Goal: Information Seeking & Learning: Check status

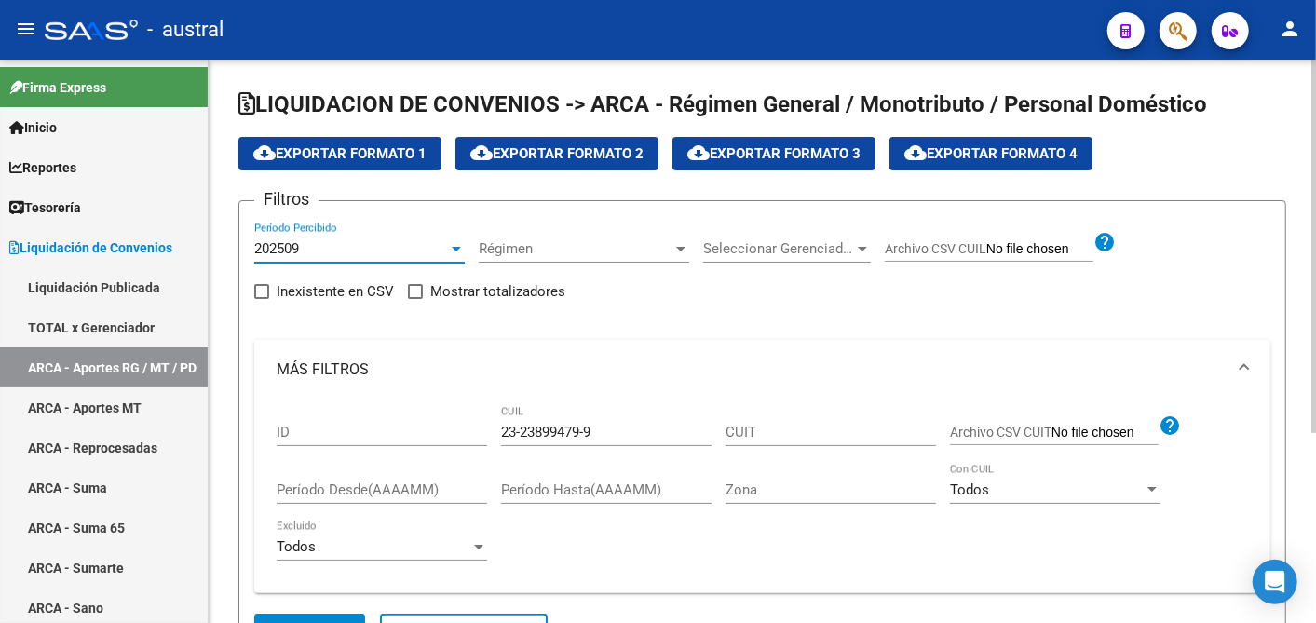
click at [457, 242] on div at bounding box center [456, 248] width 17 height 15
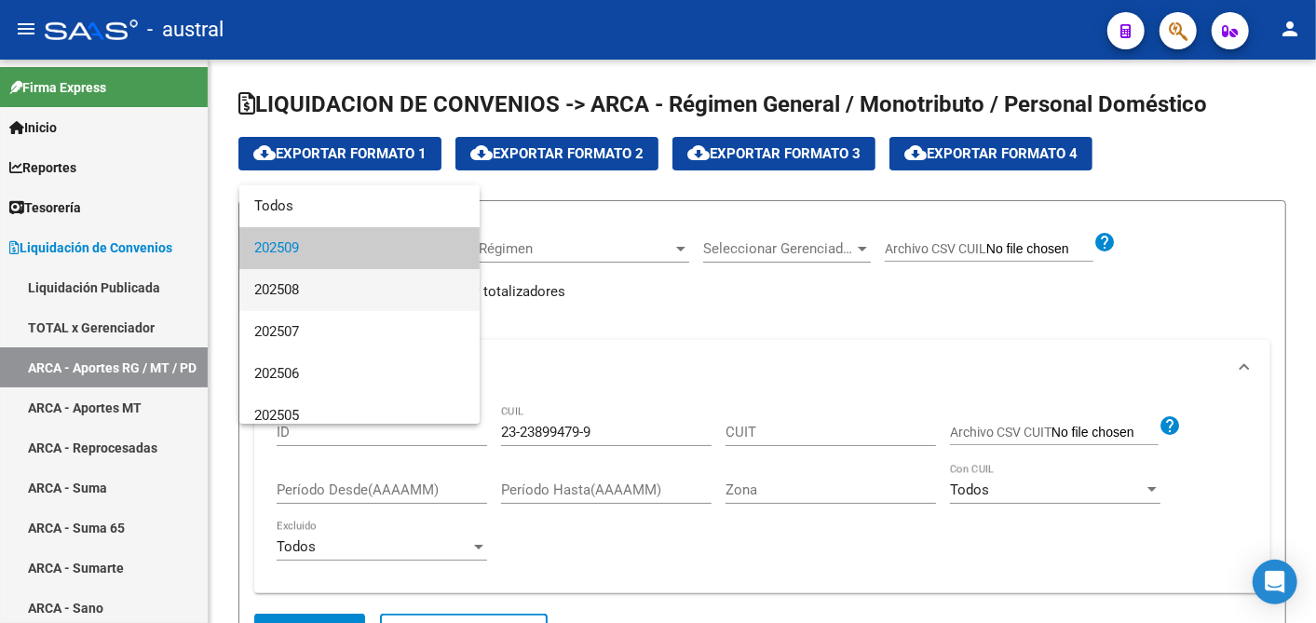
click at [367, 293] on span "202508" at bounding box center [359, 290] width 211 height 42
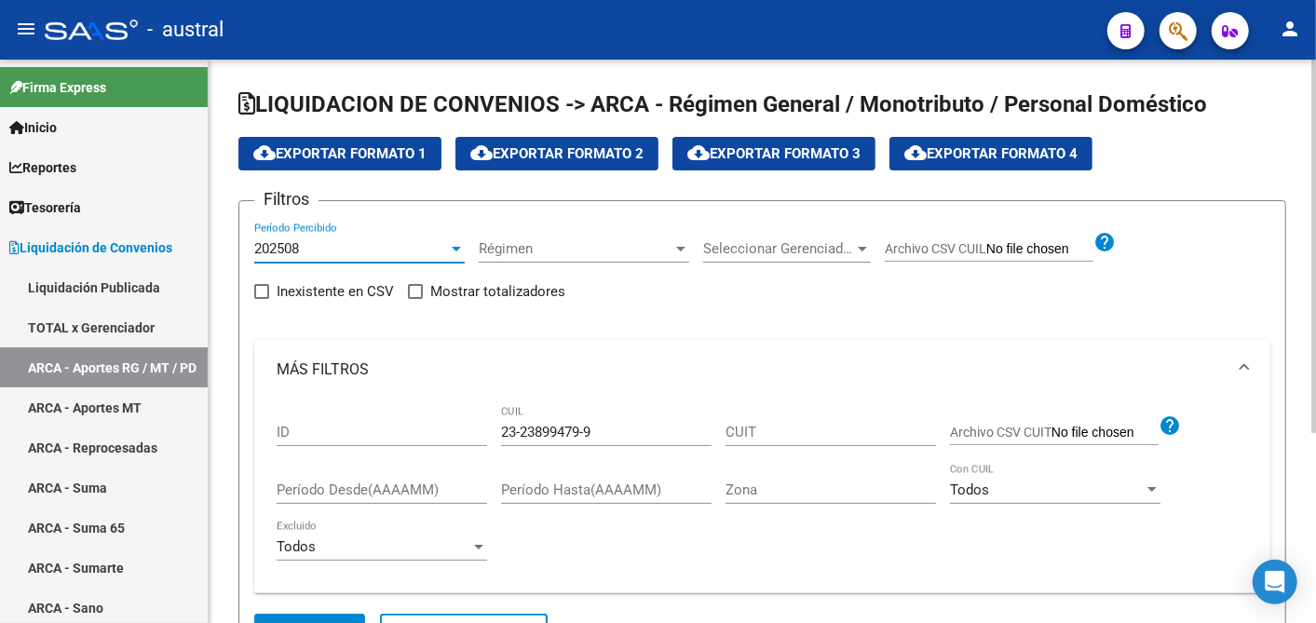
click at [455, 244] on div at bounding box center [456, 248] width 17 height 15
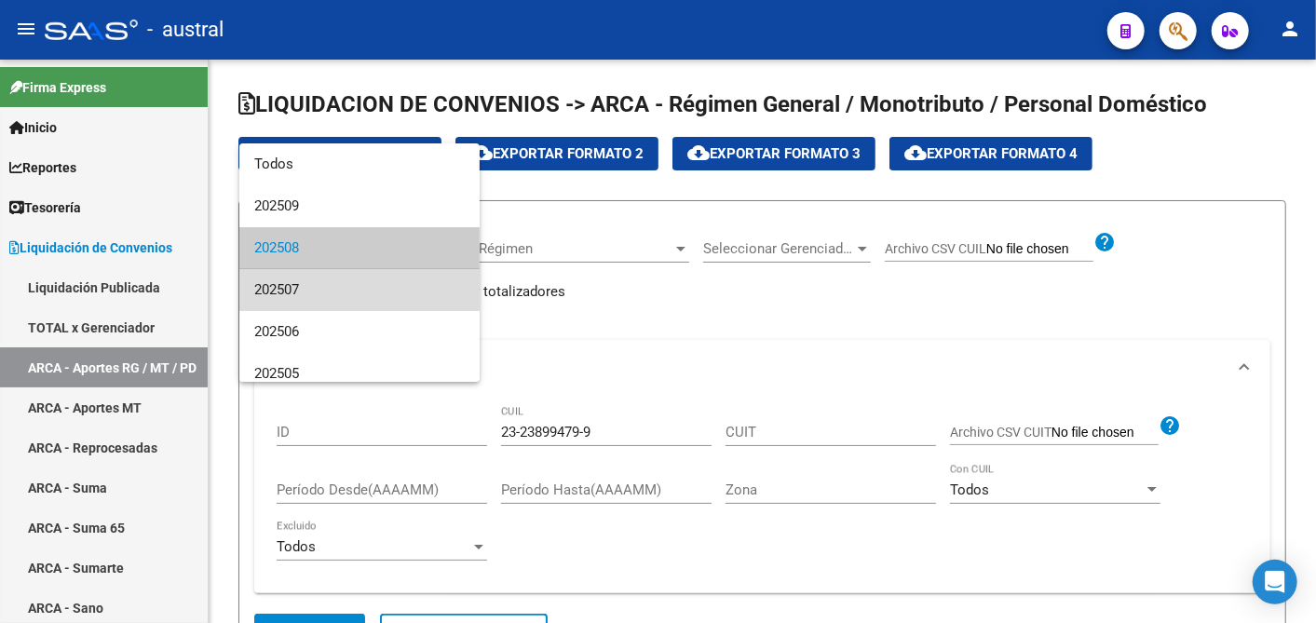
click at [385, 290] on span "202507" at bounding box center [359, 290] width 211 height 42
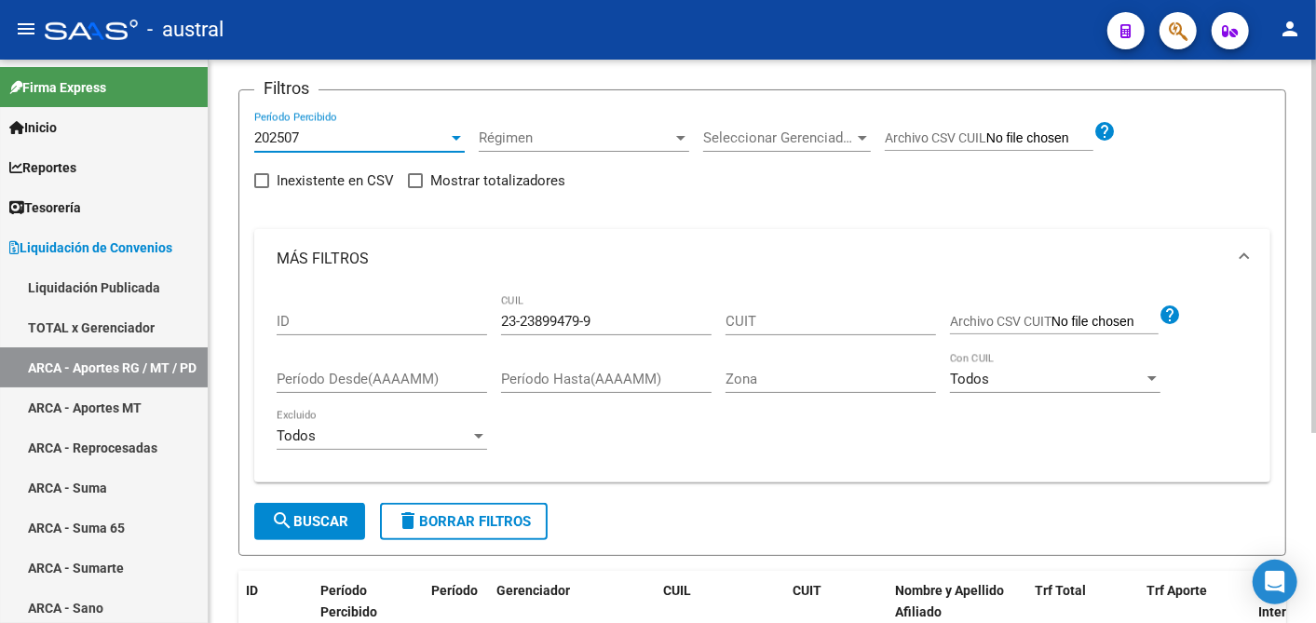
scroll to position [207, 0]
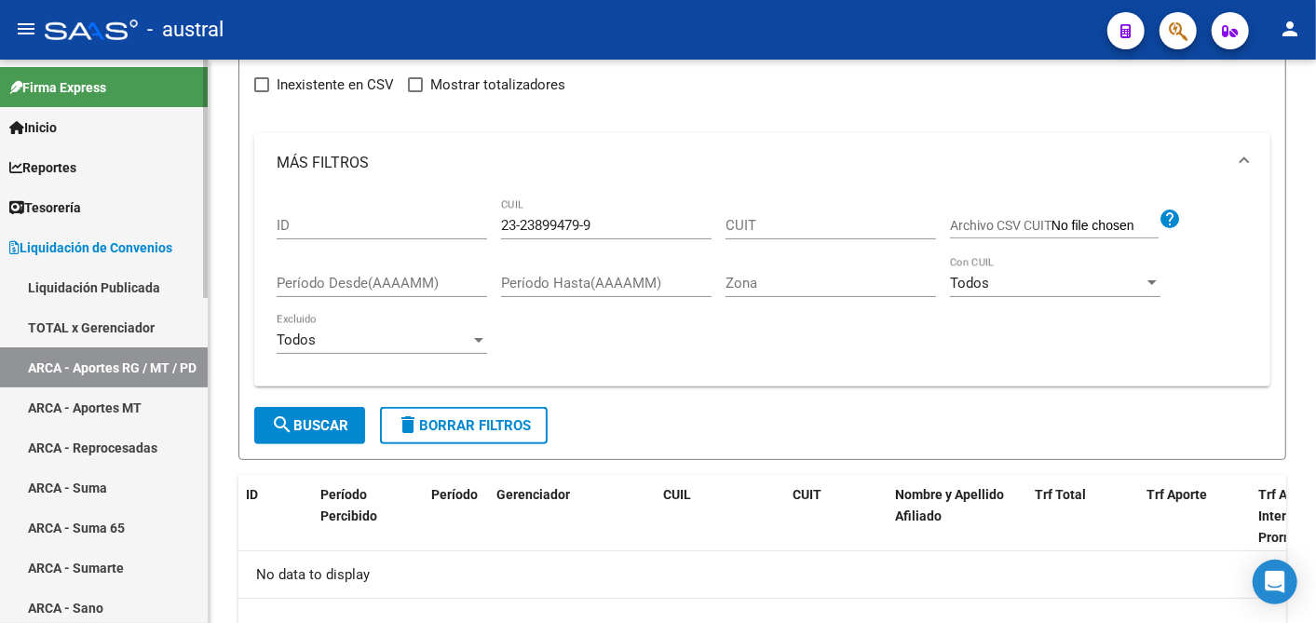
click at [81, 312] on link "TOTAL x Gerenciador" at bounding box center [104, 327] width 208 height 40
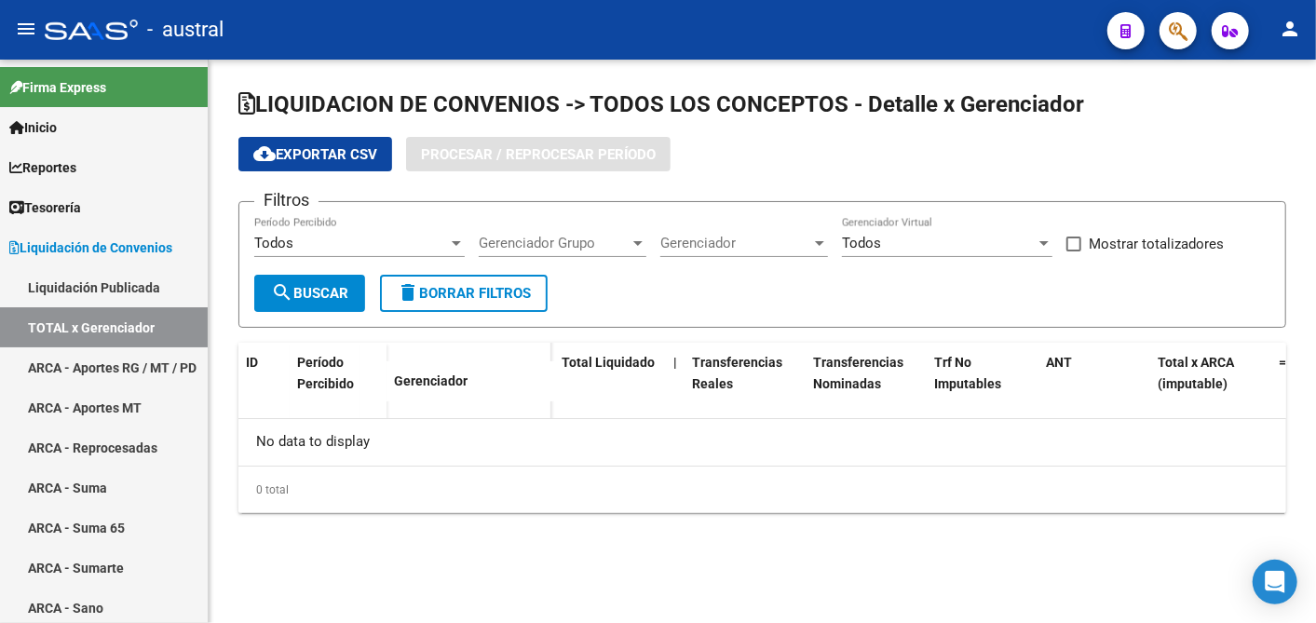
checkbox input "true"
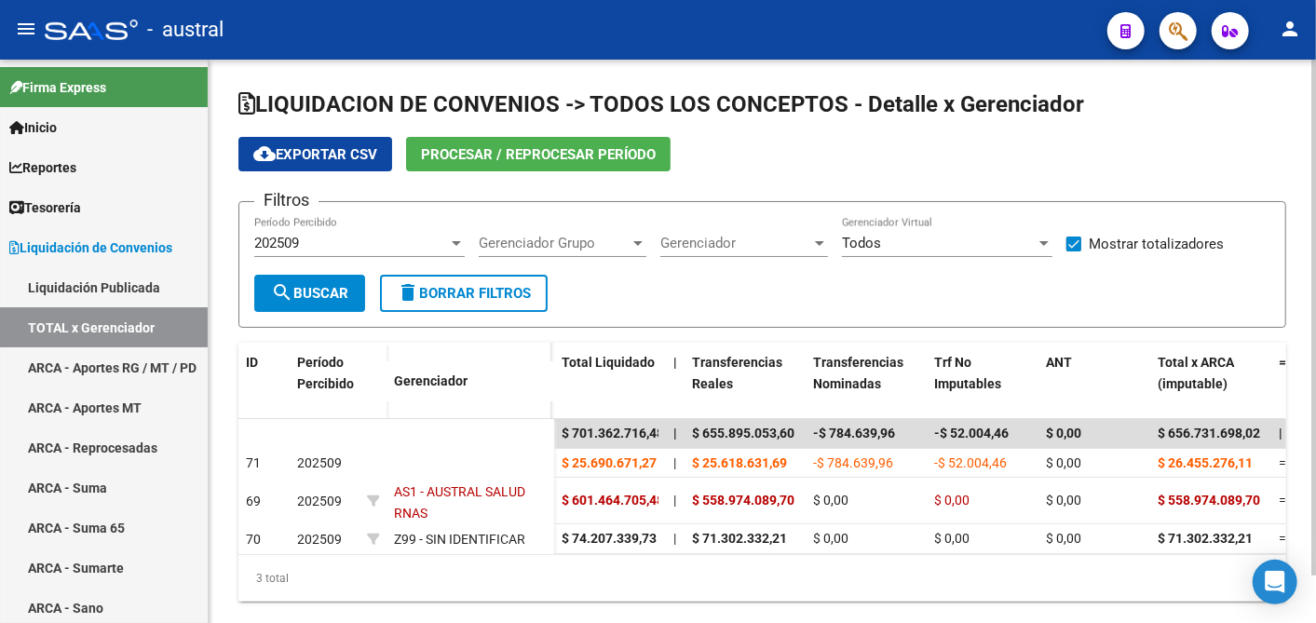
click at [456, 242] on div at bounding box center [456, 243] width 9 height 5
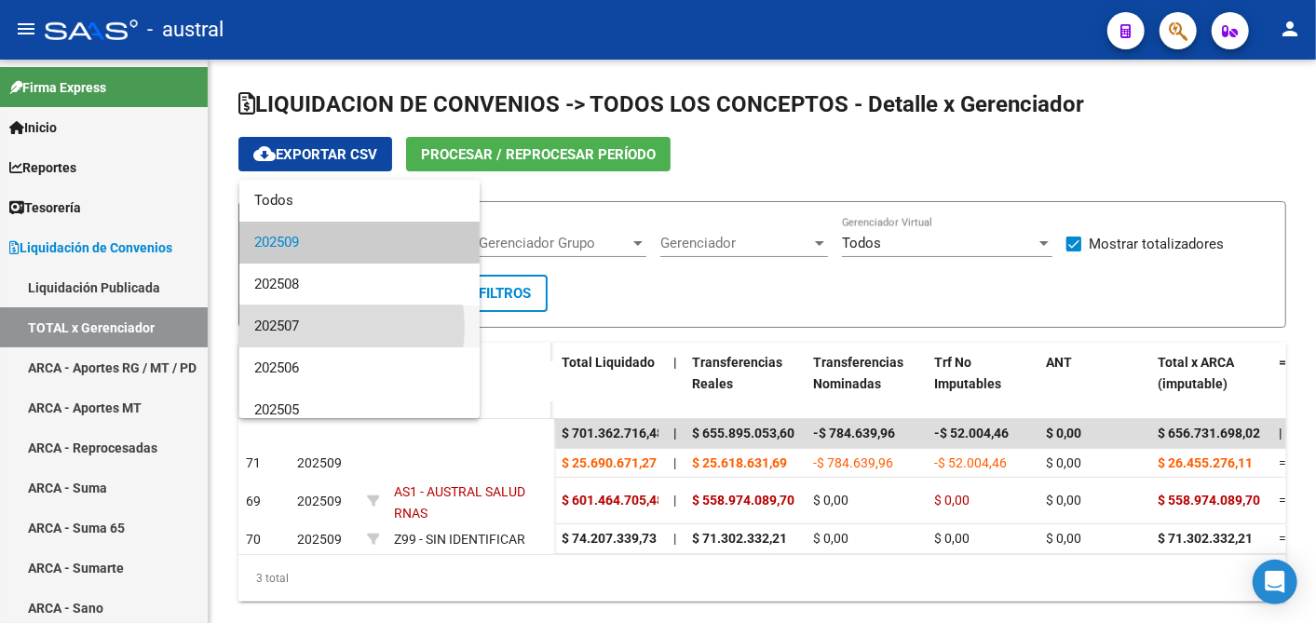
click at [309, 327] on span "202507" at bounding box center [359, 327] width 211 height 42
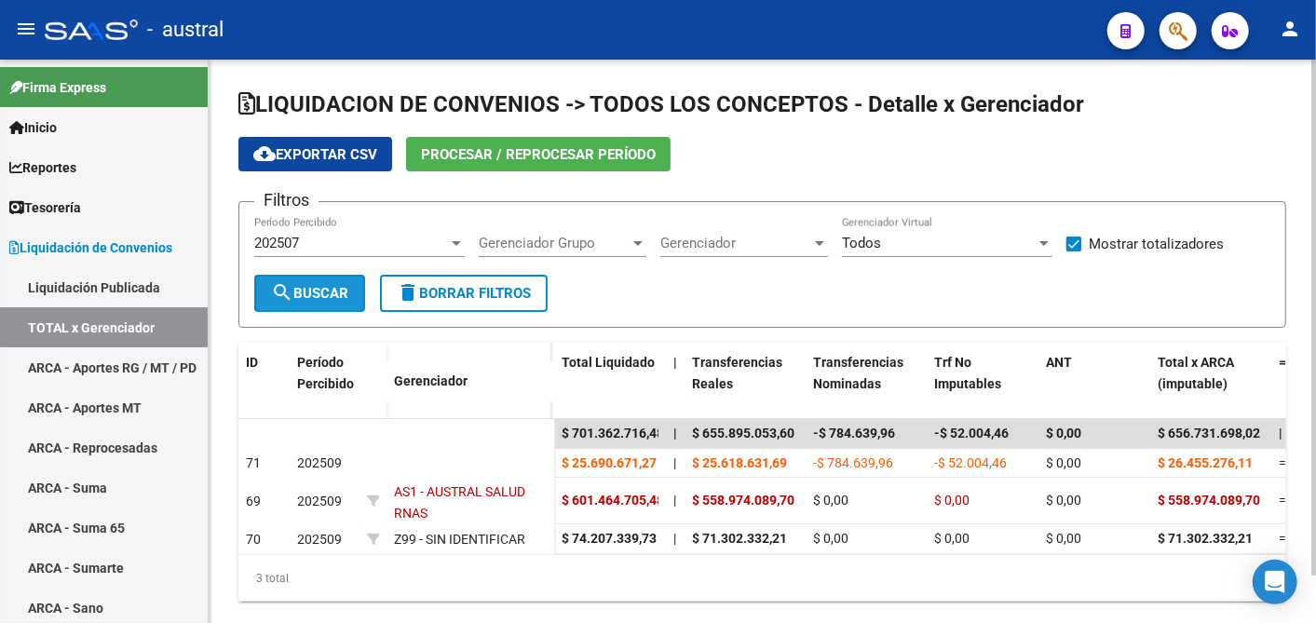
click at [310, 294] on span "search Buscar" at bounding box center [309, 293] width 77 height 17
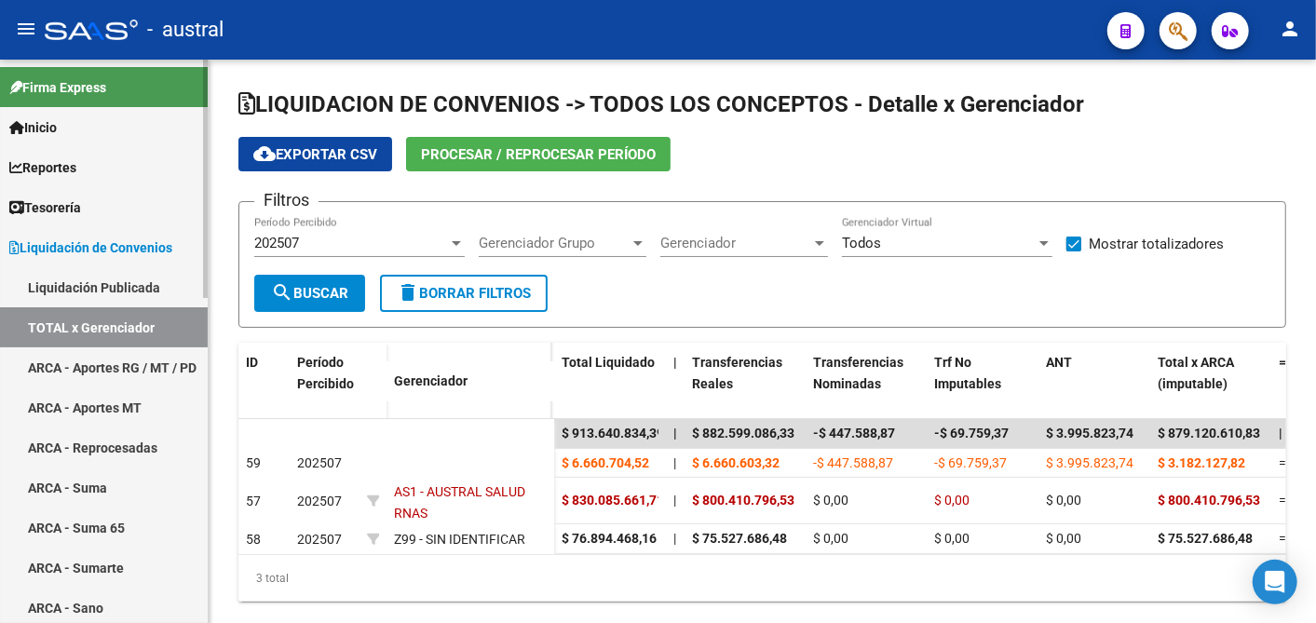
click at [149, 359] on link "ARCA - Aportes RG / MT / PD" at bounding box center [104, 367] width 208 height 40
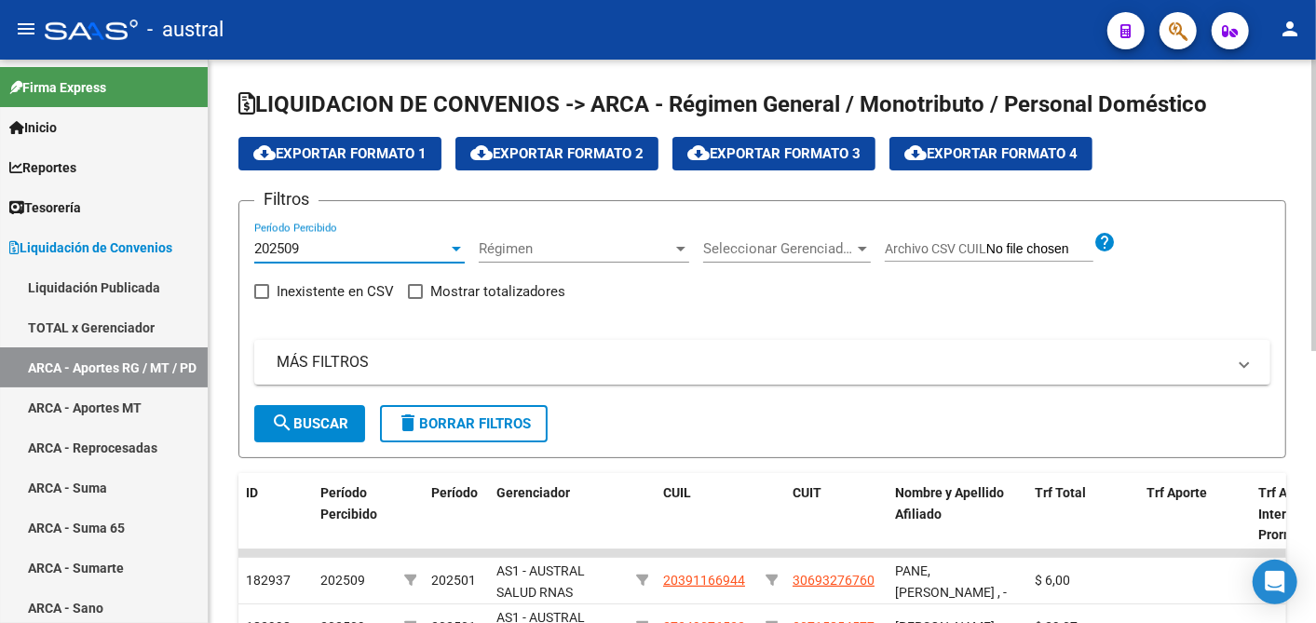
click at [454, 250] on div at bounding box center [456, 249] width 9 height 5
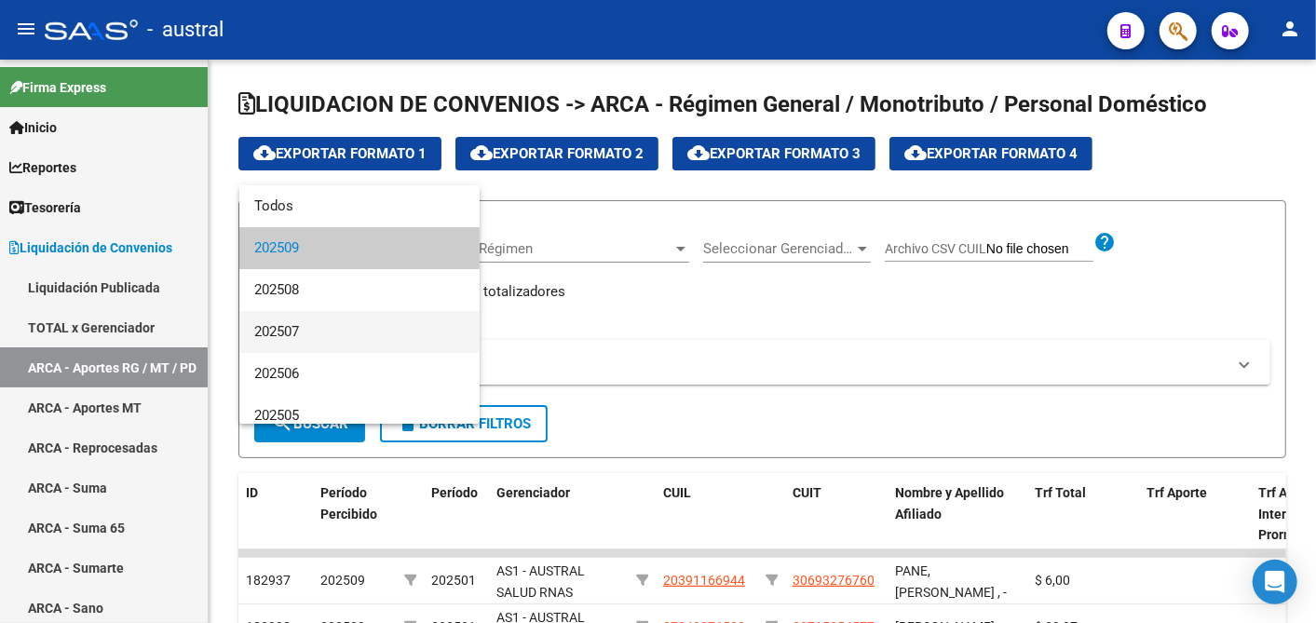
click at [347, 329] on span "202507" at bounding box center [359, 332] width 211 height 42
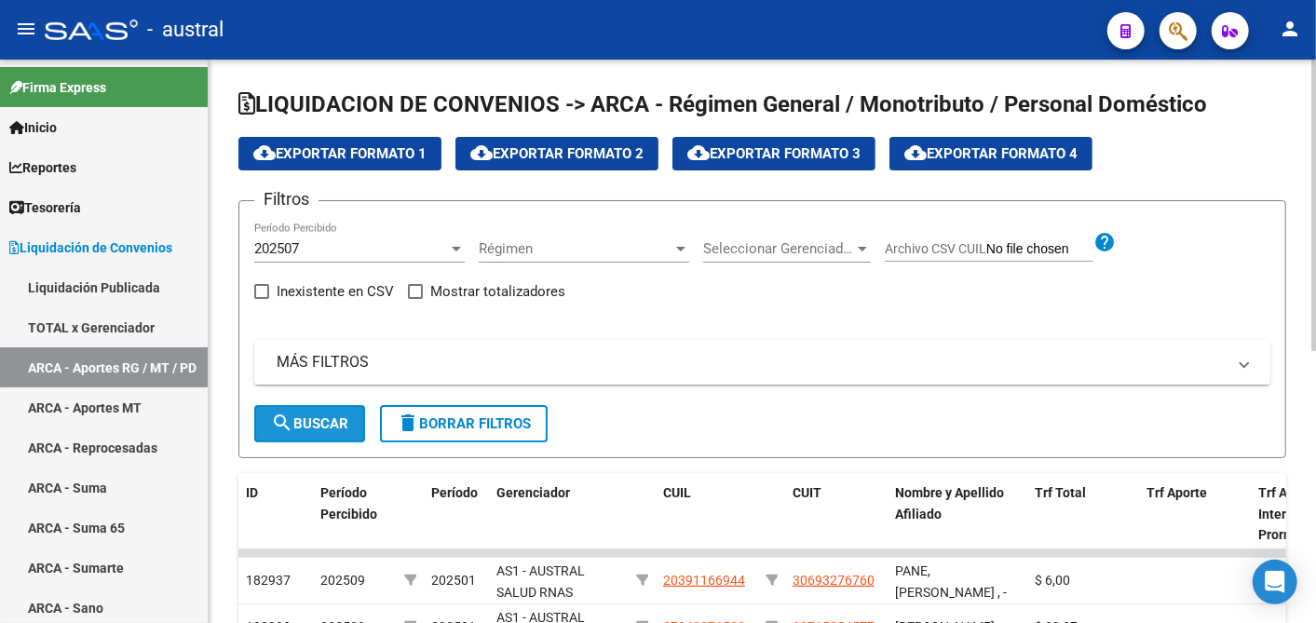
click at [320, 425] on span "search Buscar" at bounding box center [309, 424] width 77 height 17
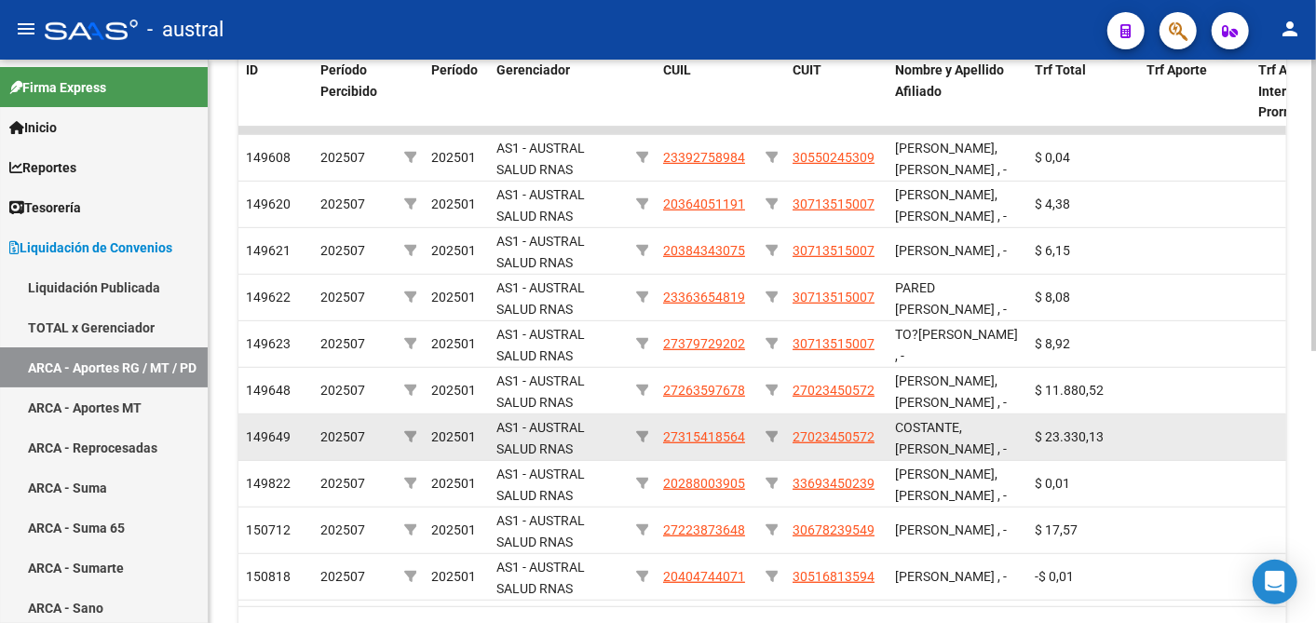
scroll to position [526, 0]
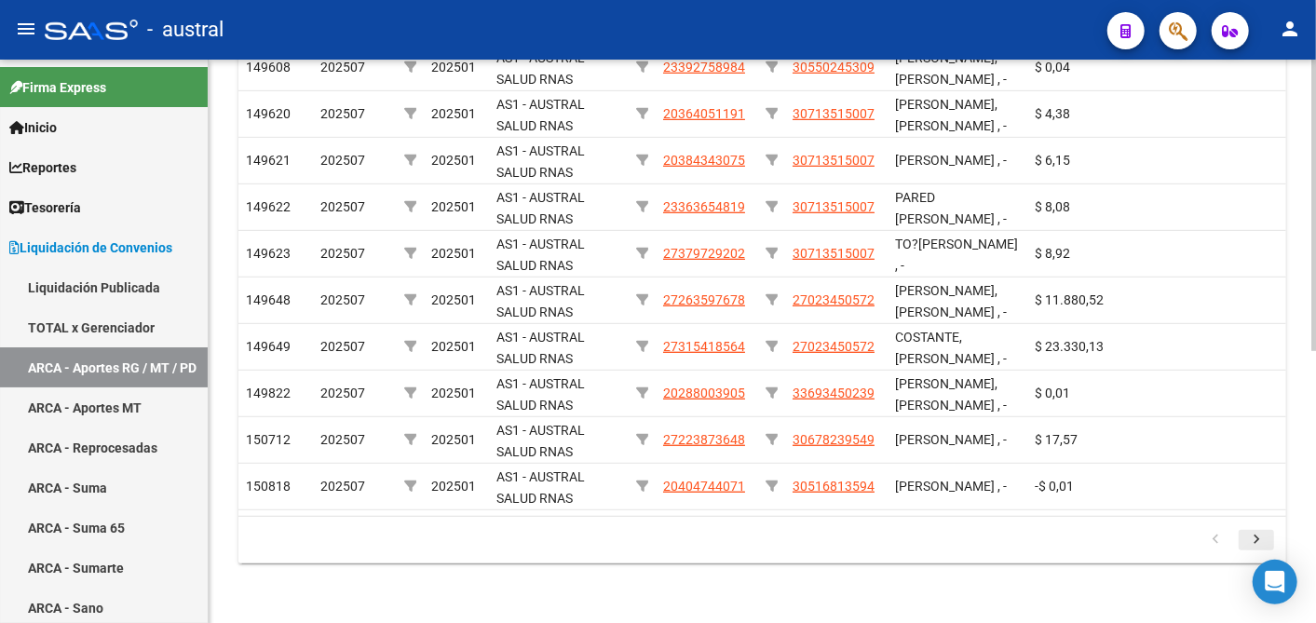
click at [1254, 545] on icon "go to next page" at bounding box center [1257, 542] width 24 height 22
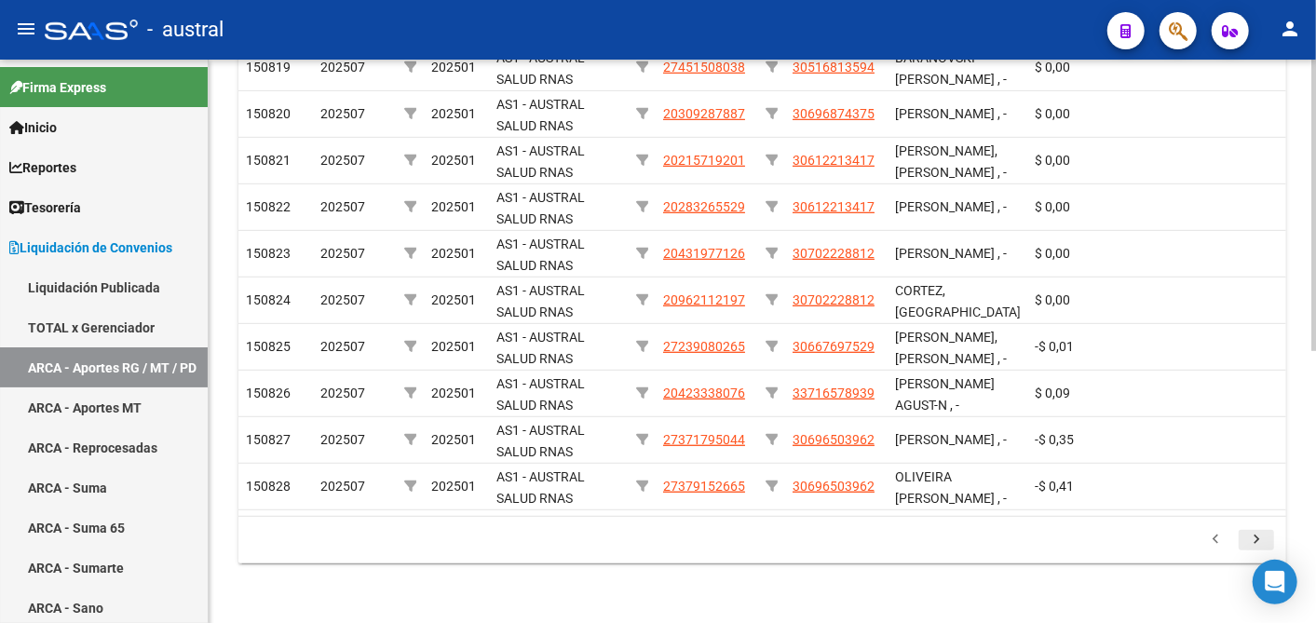
click at [1254, 545] on icon "go to next page" at bounding box center [1257, 542] width 24 height 22
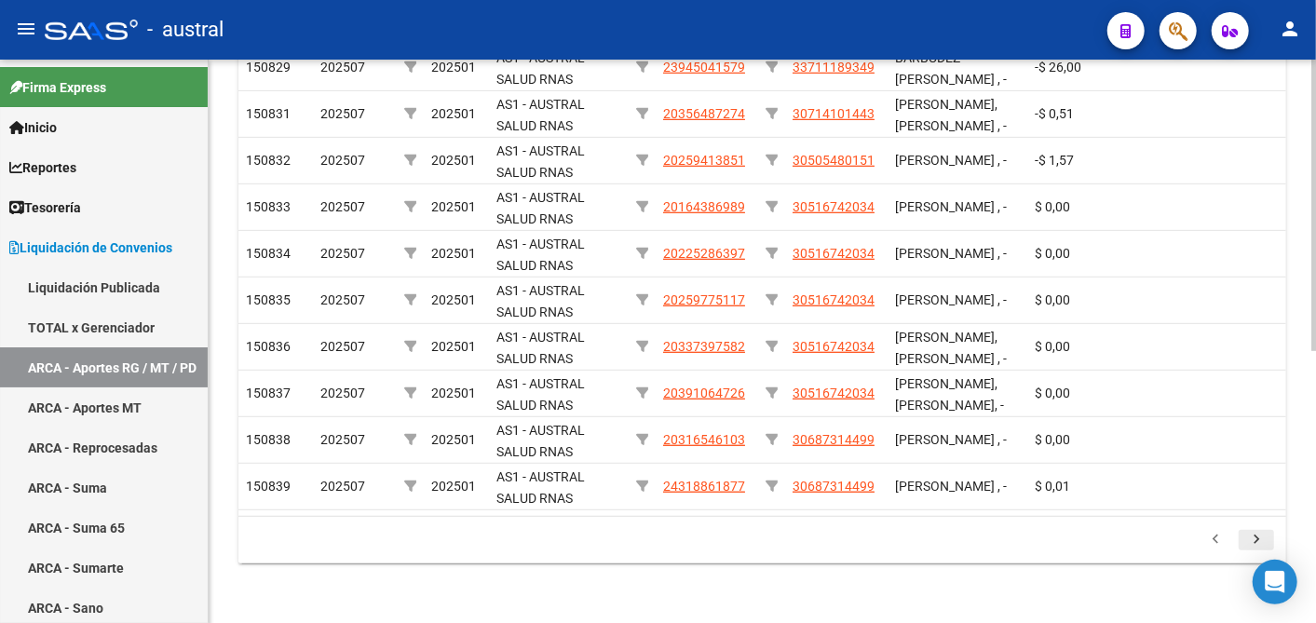
click at [1254, 545] on icon "go to next page" at bounding box center [1257, 542] width 24 height 22
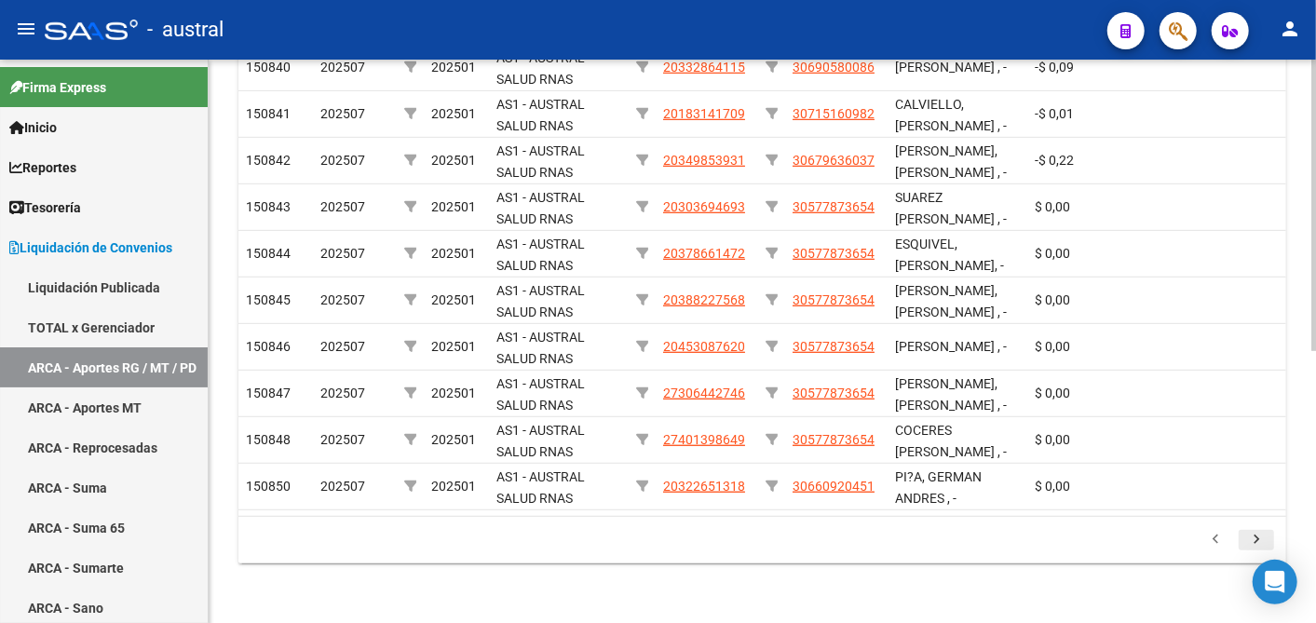
click at [1254, 545] on icon "go to next page" at bounding box center [1257, 542] width 24 height 22
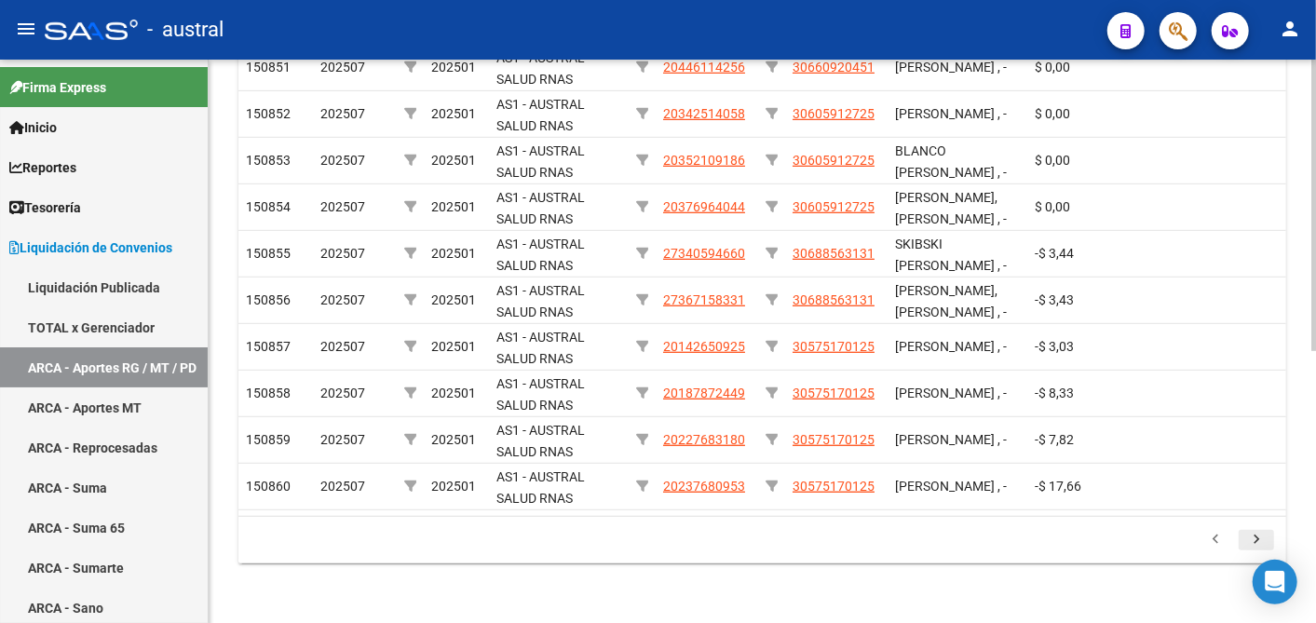
click at [1254, 545] on icon "go to next page" at bounding box center [1257, 542] width 24 height 22
click at [1254, 545] on div "179.769.313.486.231.570.000.000.000.000.000.000.000.000.000.000.000.000.000.000…" at bounding box center [762, 540] width 1048 height 47
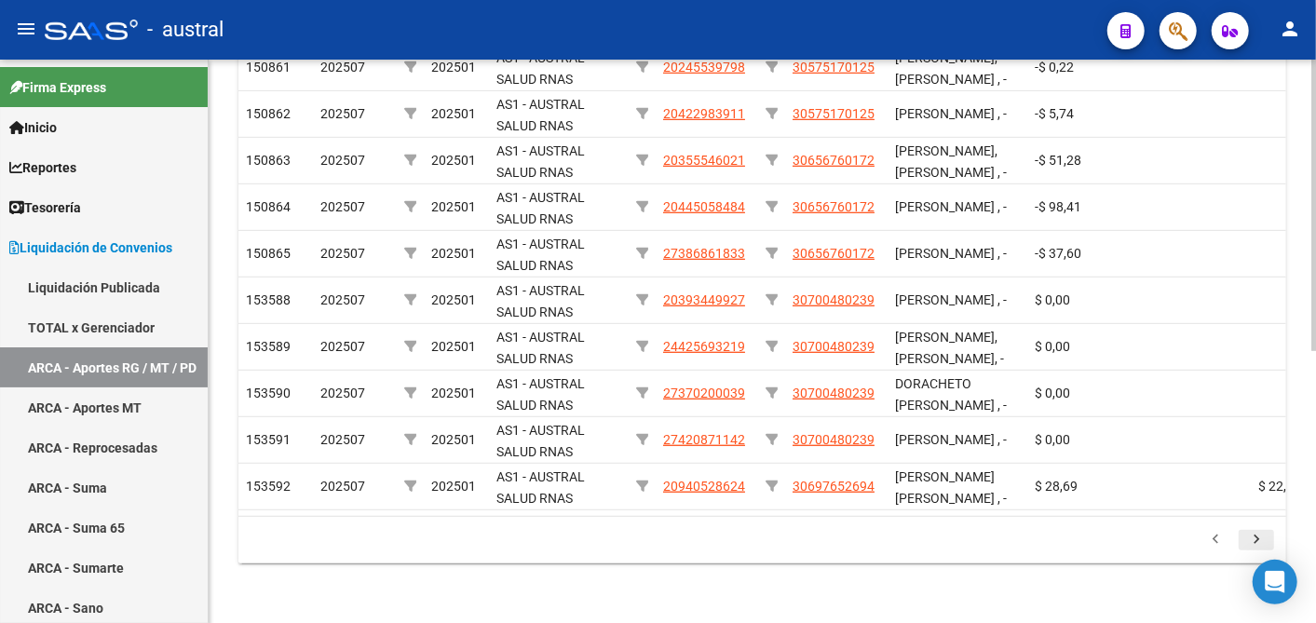
click at [1254, 545] on icon "go to next page" at bounding box center [1257, 542] width 24 height 22
click at [1254, 545] on div "179.769.313.486.231.570.000.000.000.000.000.000.000.000.000.000.000.000.000.000…" at bounding box center [762, 540] width 1048 height 47
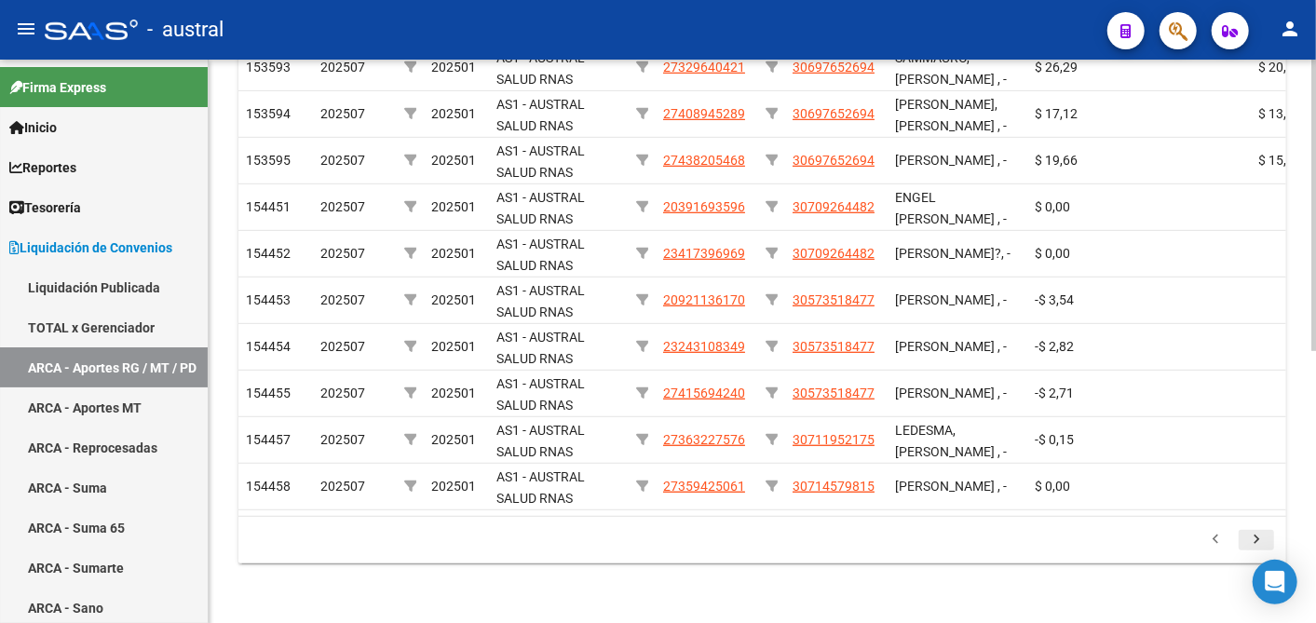
click at [1254, 545] on icon "go to next page" at bounding box center [1257, 542] width 24 height 22
click at [1254, 545] on div "179.769.313.486.231.570.000.000.000.000.000.000.000.000.000.000.000.000.000.000…" at bounding box center [762, 540] width 1048 height 47
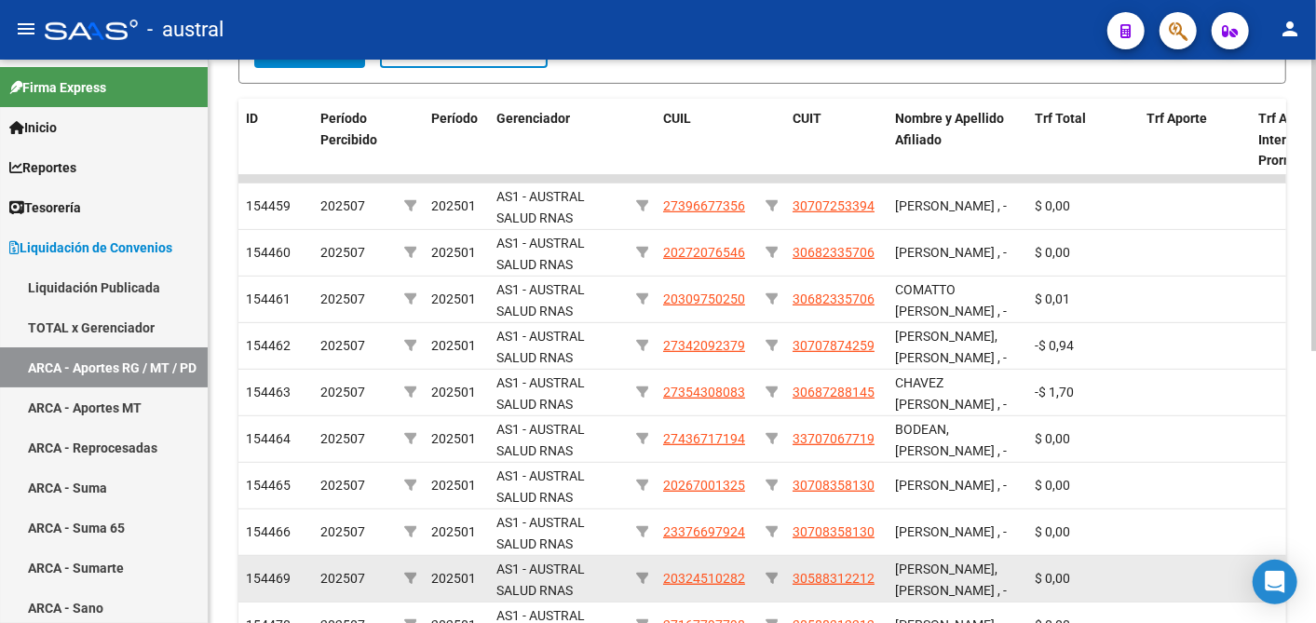
scroll to position [215, 0]
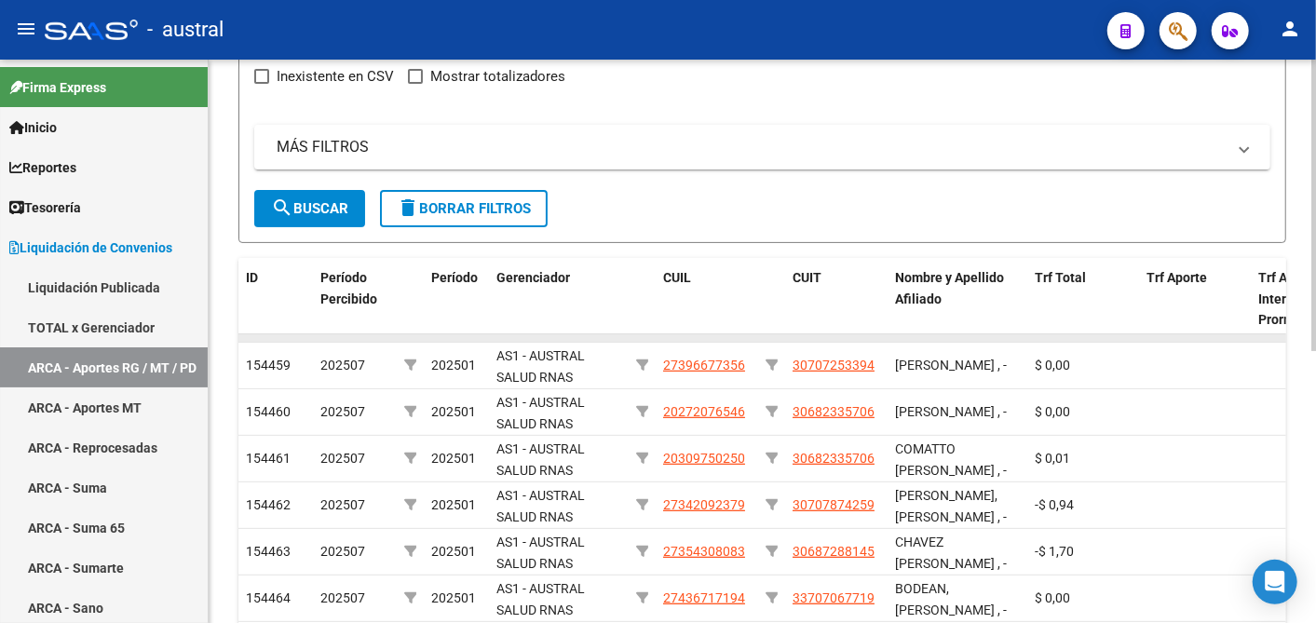
click at [452, 334] on datatable-body-cell at bounding box center [456, 337] width 65 height 7
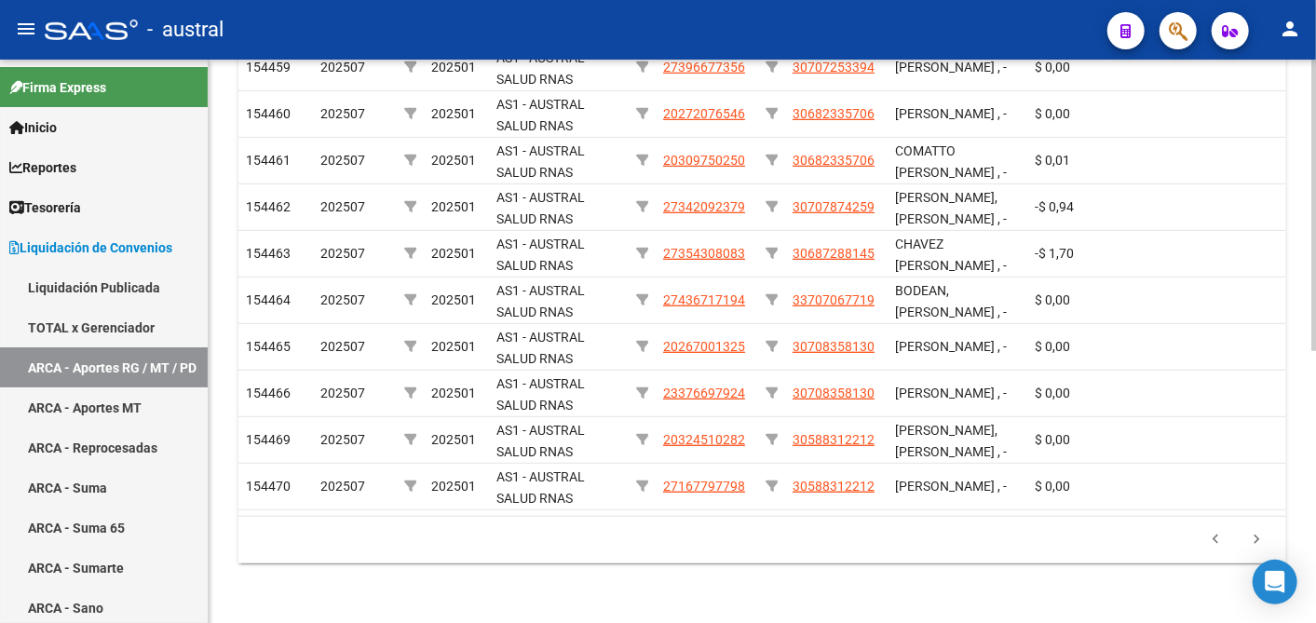
scroll to position [526, 0]
click at [1307, 565] on div "LIQUIDACION DE CONVENIOS -> ARCA - Régimen General / Monotributo / Personal Dom…" at bounding box center [765, 84] width 1112 height 1077
click at [1253, 544] on icon "go to next page" at bounding box center [1257, 542] width 24 height 22
click at [1253, 544] on div "179.769.313.486.231.570.000.000.000.000.000.000.000.000.000.000.000.000.000.000…" at bounding box center [762, 540] width 1048 height 47
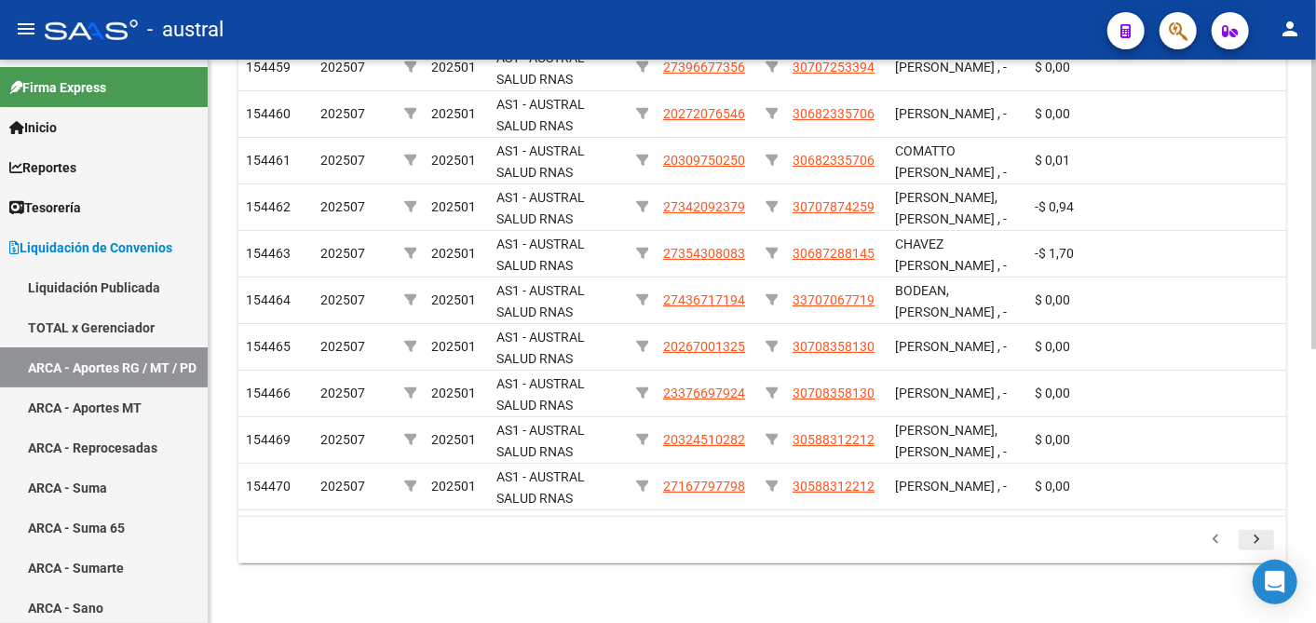
click at [1253, 544] on div "179.769.313.486.231.570.000.000.000.000.000.000.000.000.000.000.000.000.000.000…" at bounding box center [762, 540] width 1048 height 47
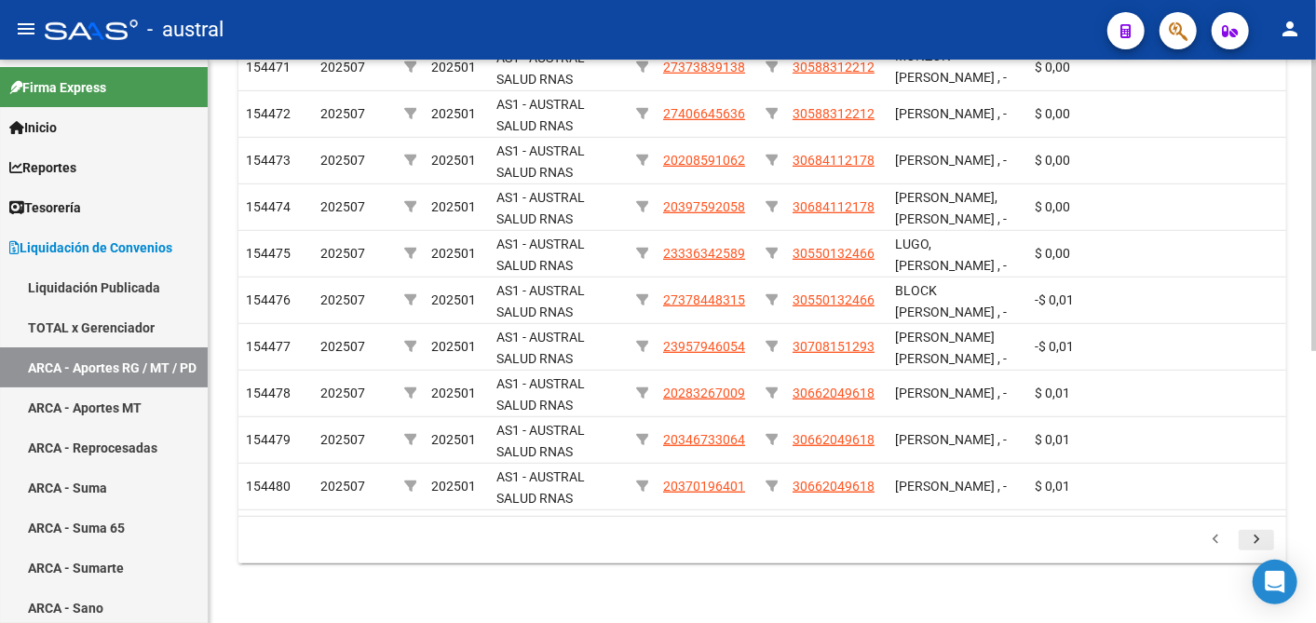
click at [1253, 544] on icon "go to next page" at bounding box center [1257, 542] width 24 height 22
click at [1253, 544] on div "179.769.313.486.231.570.000.000.000.000.000.000.000.000.000.000.000.000.000.000…" at bounding box center [762, 540] width 1048 height 47
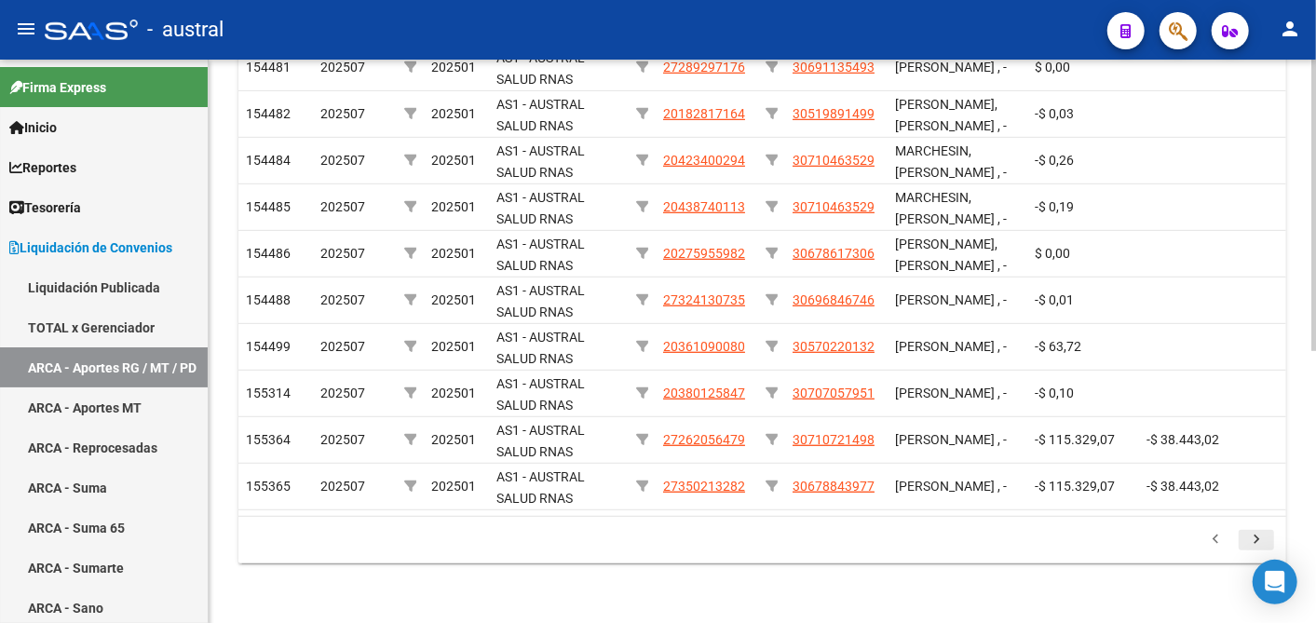
click at [1253, 544] on icon "go to next page" at bounding box center [1257, 542] width 24 height 22
click at [1253, 544] on div "179.769.313.486.231.570.000.000.000.000.000.000.000.000.000.000.000.000.000.000…" at bounding box center [762, 540] width 1048 height 47
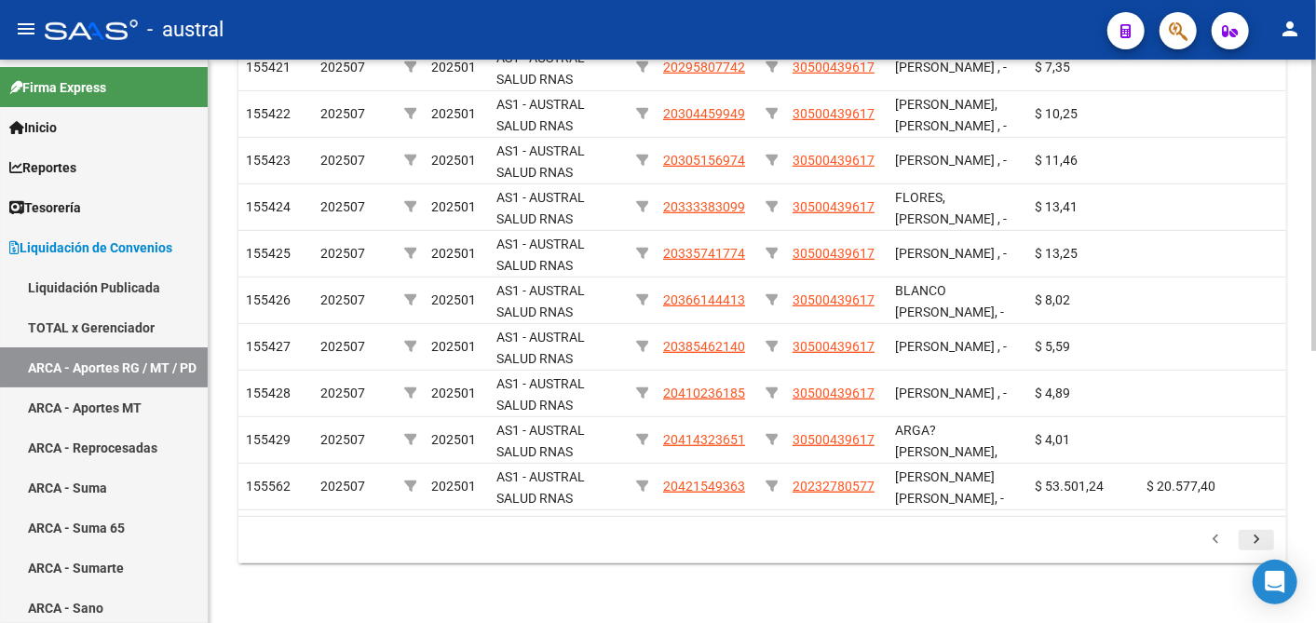
click at [1253, 544] on icon "go to next page" at bounding box center [1257, 542] width 24 height 22
click at [1253, 544] on div "179.769.313.486.231.570.000.000.000.000.000.000.000.000.000.000.000.000.000.000…" at bounding box center [762, 540] width 1048 height 47
click at [1253, 544] on icon "go to next page" at bounding box center [1257, 542] width 24 height 22
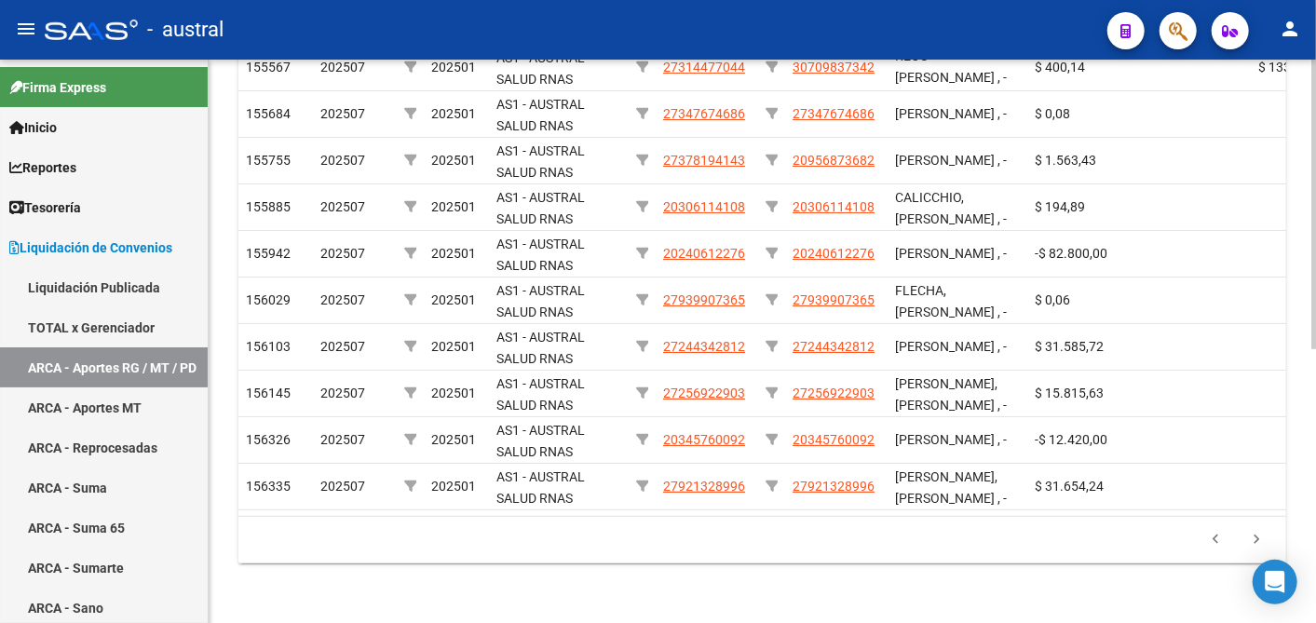
click at [1253, 544] on div "179.769.313.486.231.570.000.000.000.000.000.000.000.000.000.000.000.000.000.000…" at bounding box center [762, 540] width 1048 height 47
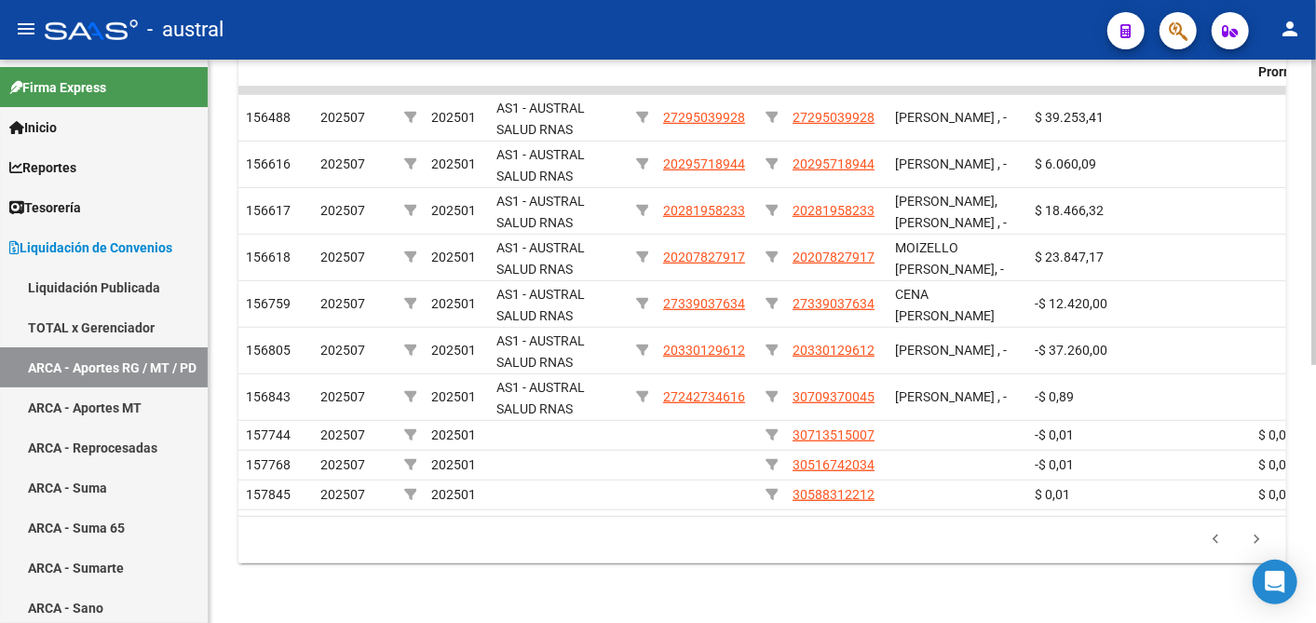
scroll to position [476, 0]
click at [1253, 544] on icon "go to next page" at bounding box center [1257, 542] width 24 height 22
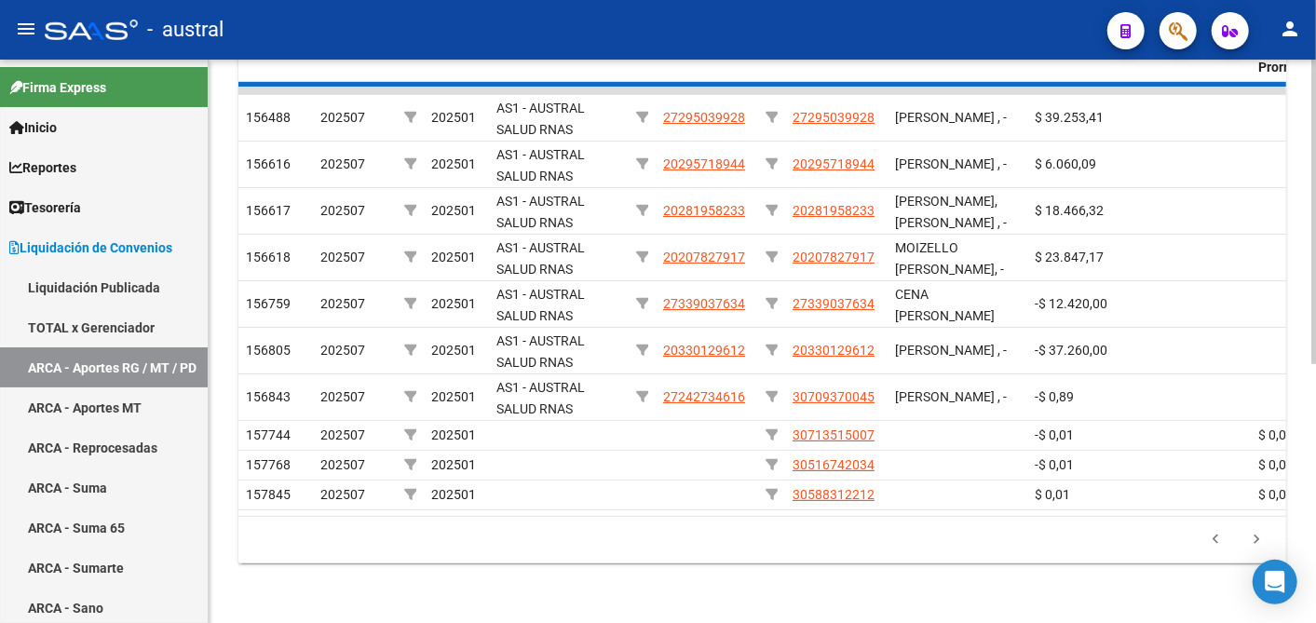
click at [1253, 544] on div "179.769.313.486.231.570.000.000.000.000.000.000.000.000.000.000.000.000.000.000…" at bounding box center [762, 540] width 1048 height 47
click at [1253, 544] on li at bounding box center [1256, 541] width 41 height 32
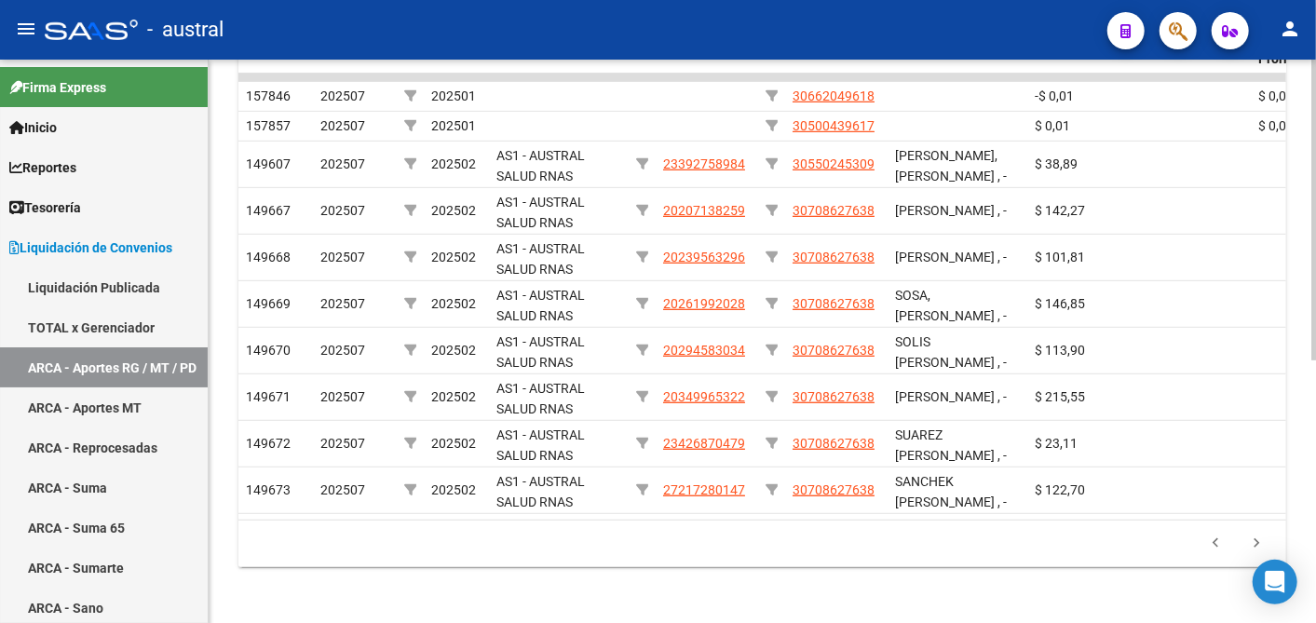
click at [1253, 544] on li at bounding box center [1256, 544] width 41 height 32
